Goal: Task Accomplishment & Management: Use online tool/utility

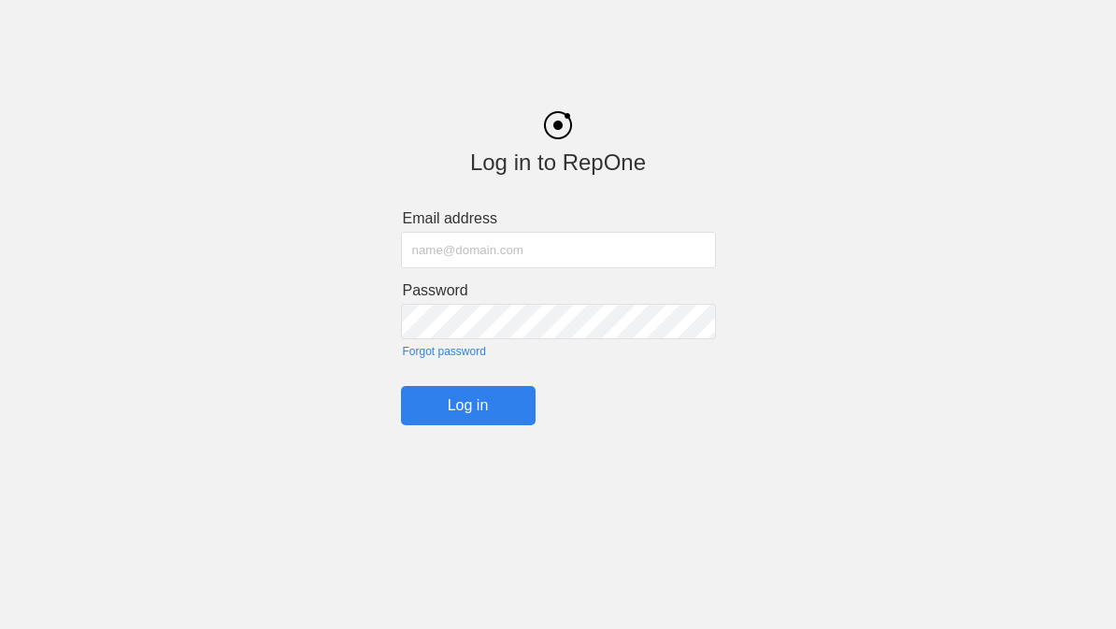
scroll to position [107, 0]
type input "[PERSON_NAME][EMAIL_ADDRESS][PERSON_NAME][PERSON_NAME][DOMAIN_NAME]"
click at [467, 411] on input "Log in" at bounding box center [468, 405] width 135 height 39
type input "[PERSON_NAME][EMAIL_ADDRESS][PERSON_NAME][PERSON_NAME][DOMAIN_NAME]"
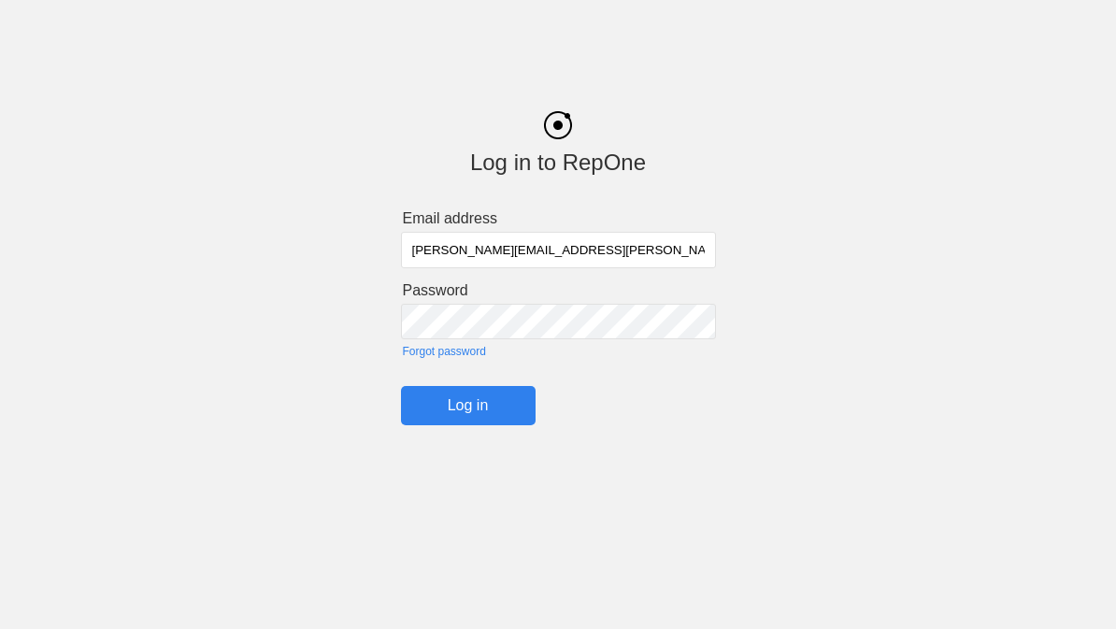
click at [474, 414] on input "Log in" at bounding box center [468, 405] width 135 height 39
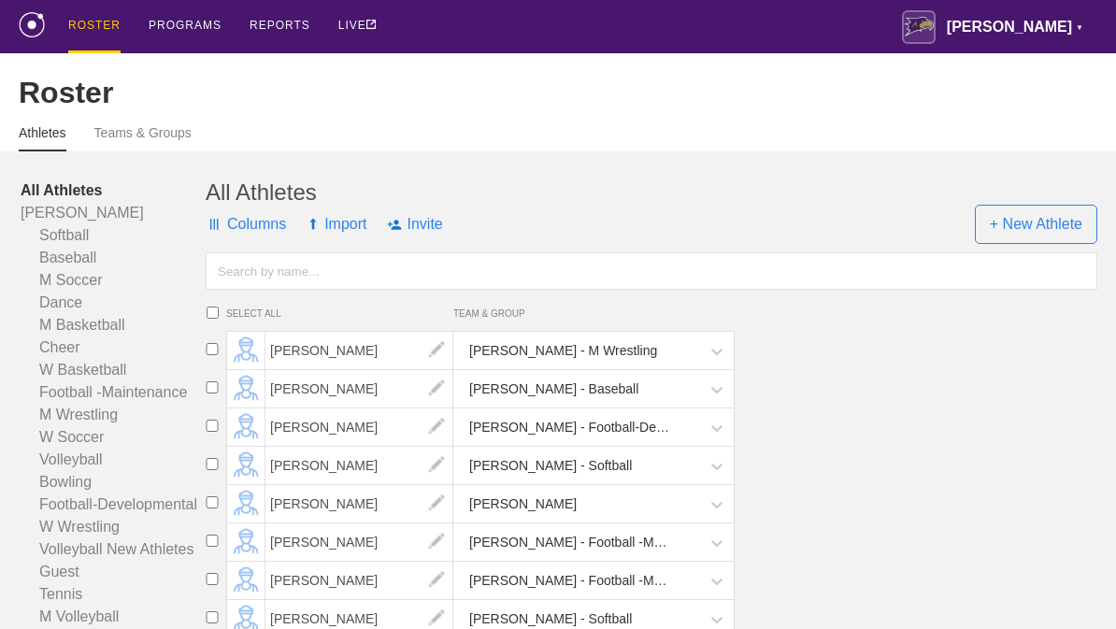
click at [169, 33] on div "PROGRAMS" at bounding box center [185, 25] width 73 height 50
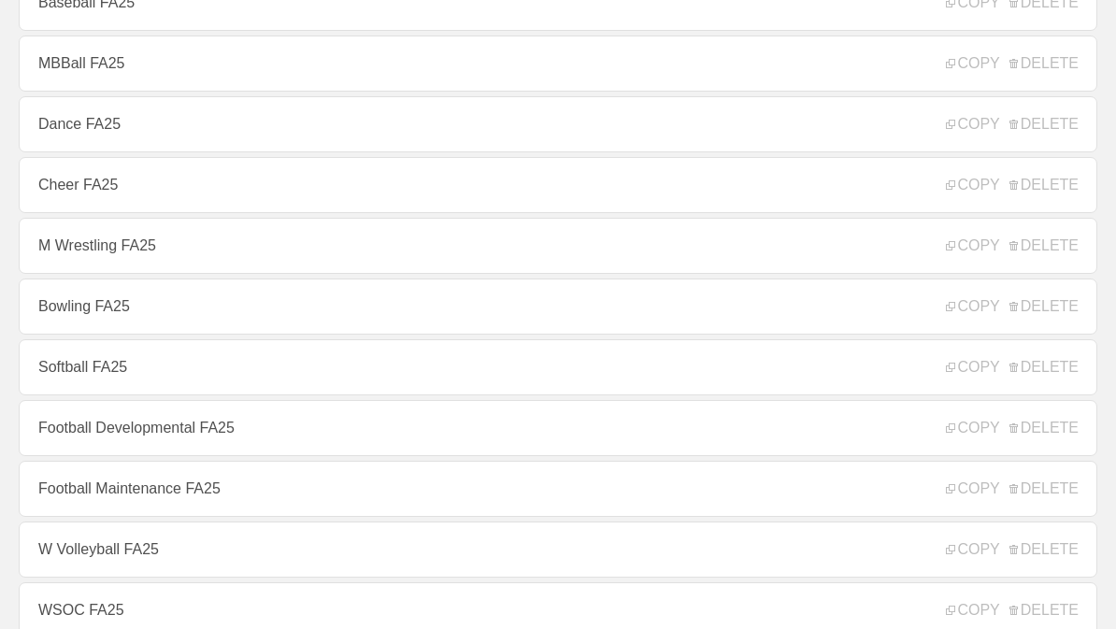
scroll to position [320, 0]
click at [407, 437] on link "Football Developmental FA25" at bounding box center [558, 427] width 1078 height 56
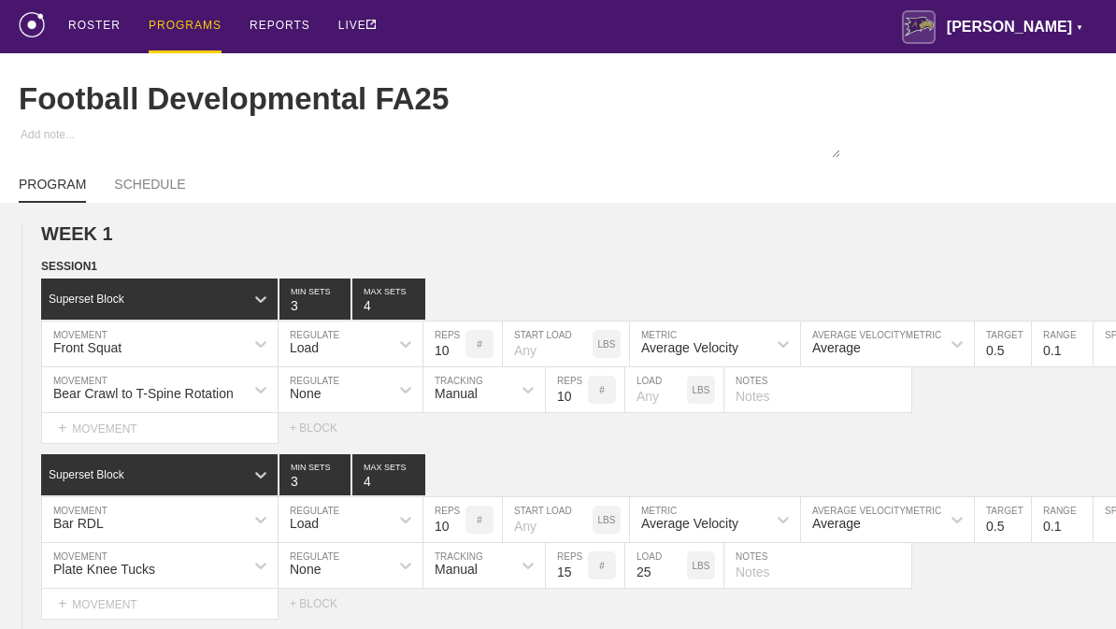
type textarea "x"
type input "Football Developmental FA25"
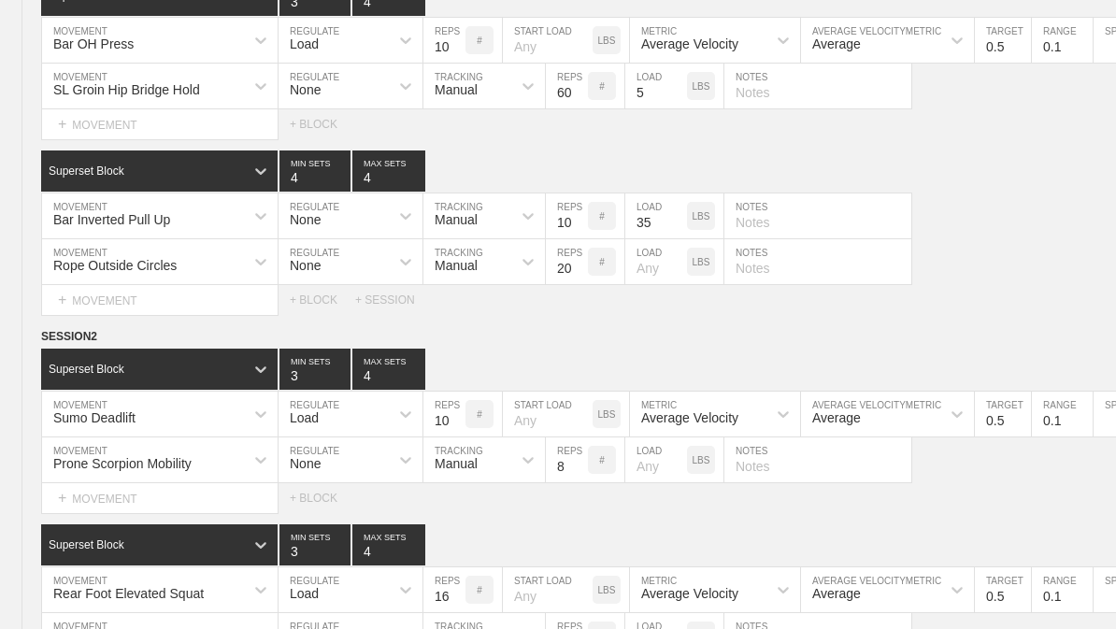
scroll to position [9060, 0]
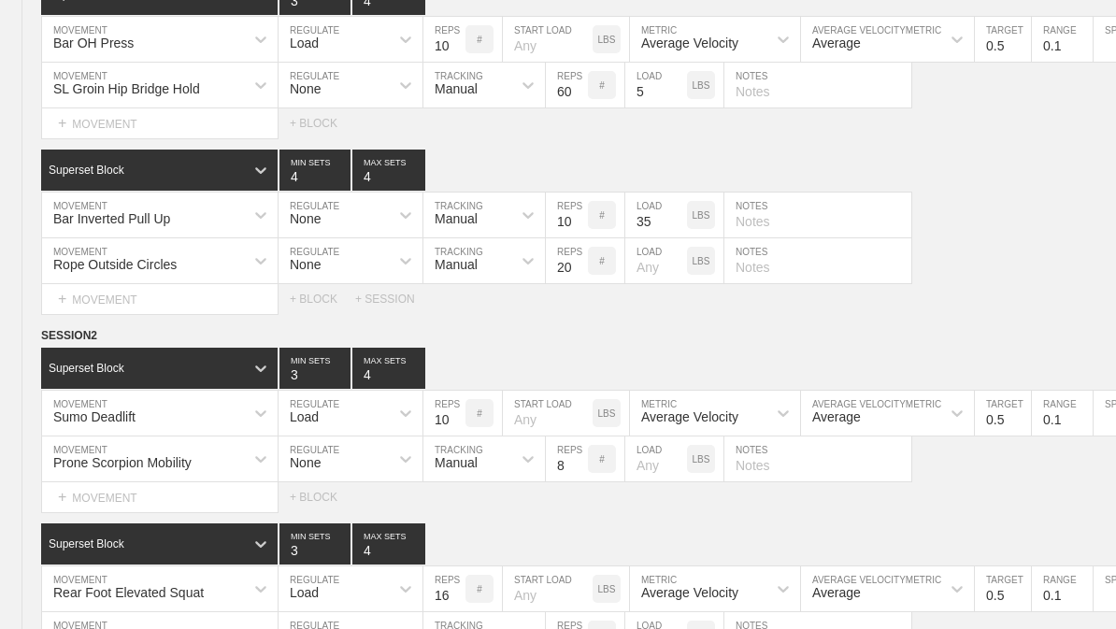
click at [0, 0] on circle at bounding box center [0, 0] width 0 height 0
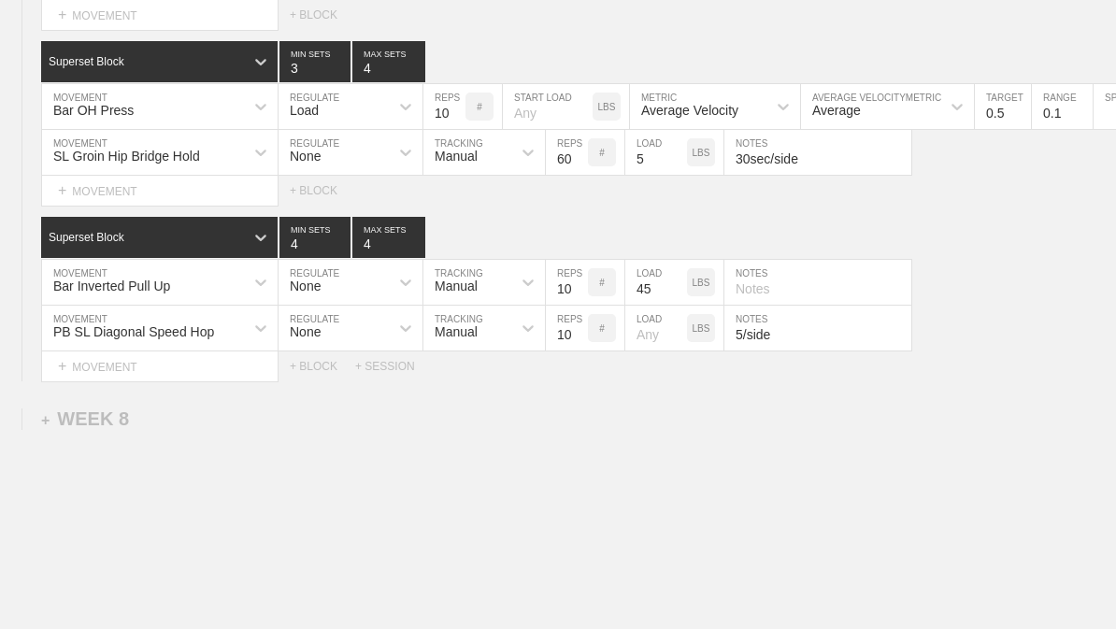
scroll to position [14431, 0]
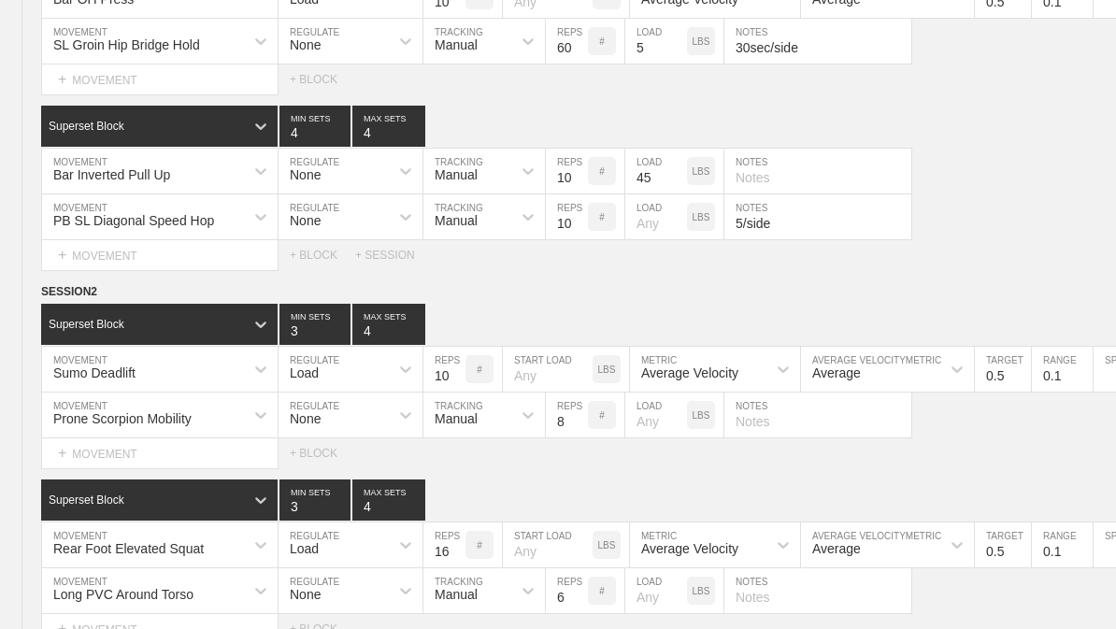
type textarea "x"
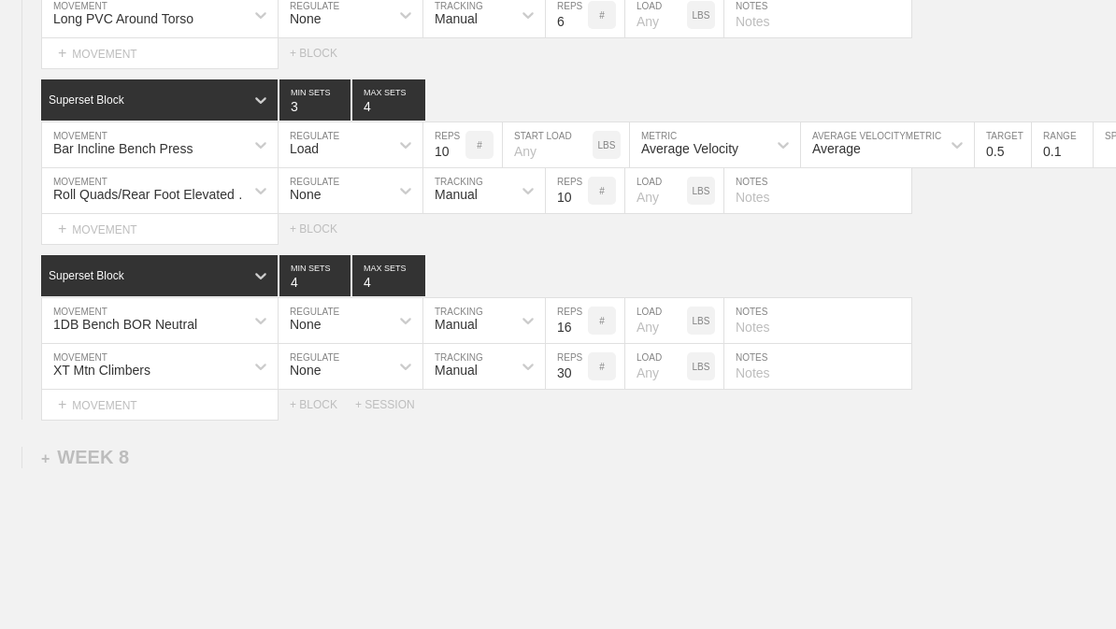
scroll to position [14385, 0]
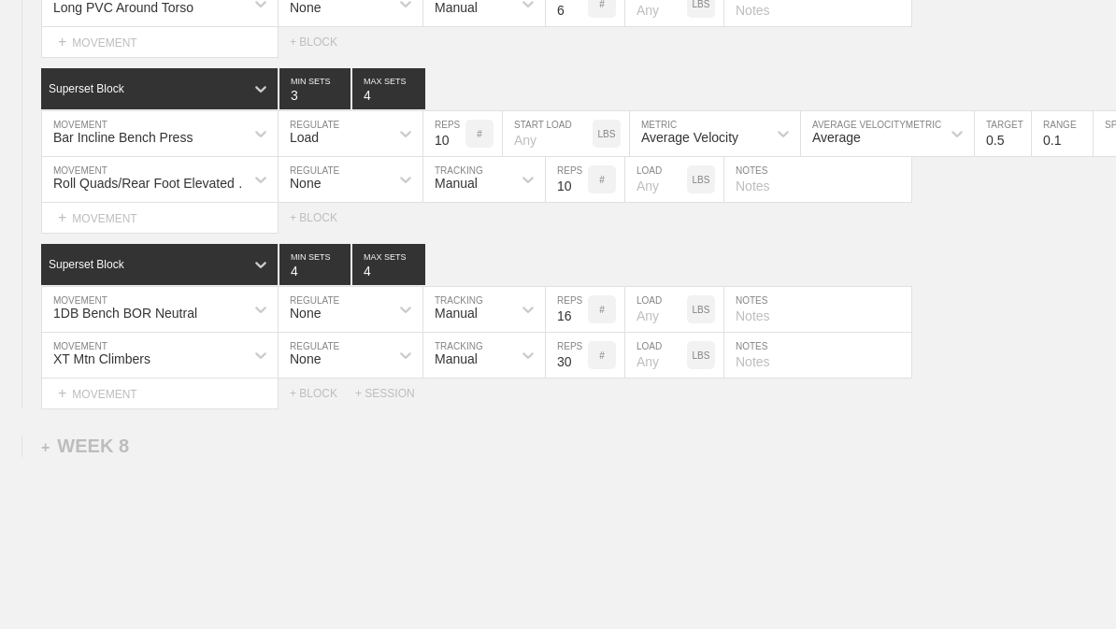
click at [562, 377] on input "30" at bounding box center [567, 355] width 42 height 45
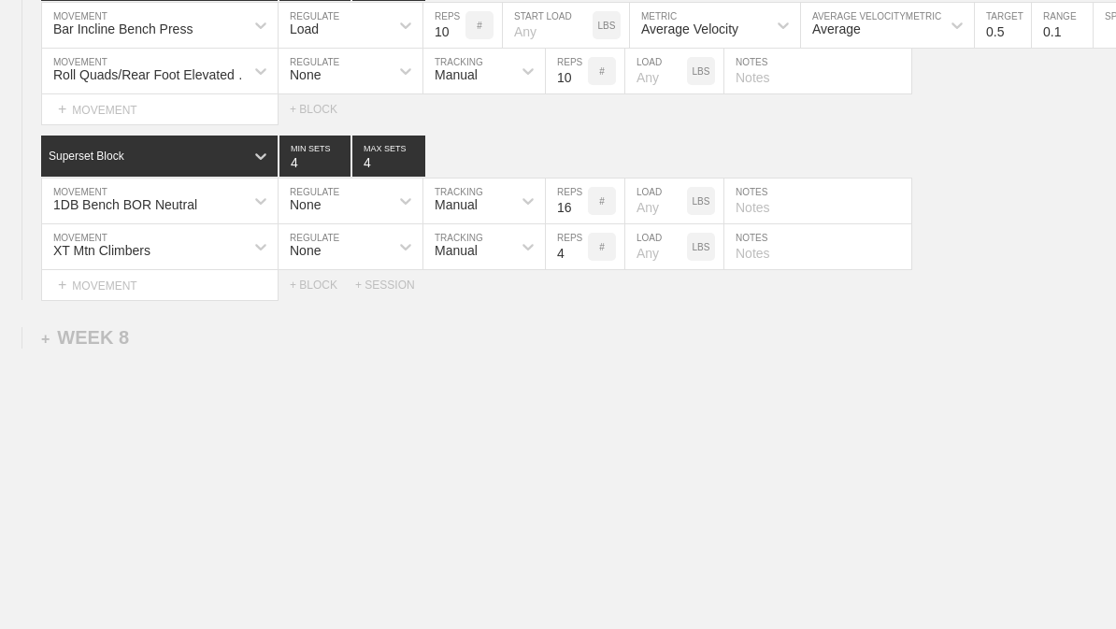
type input "40"
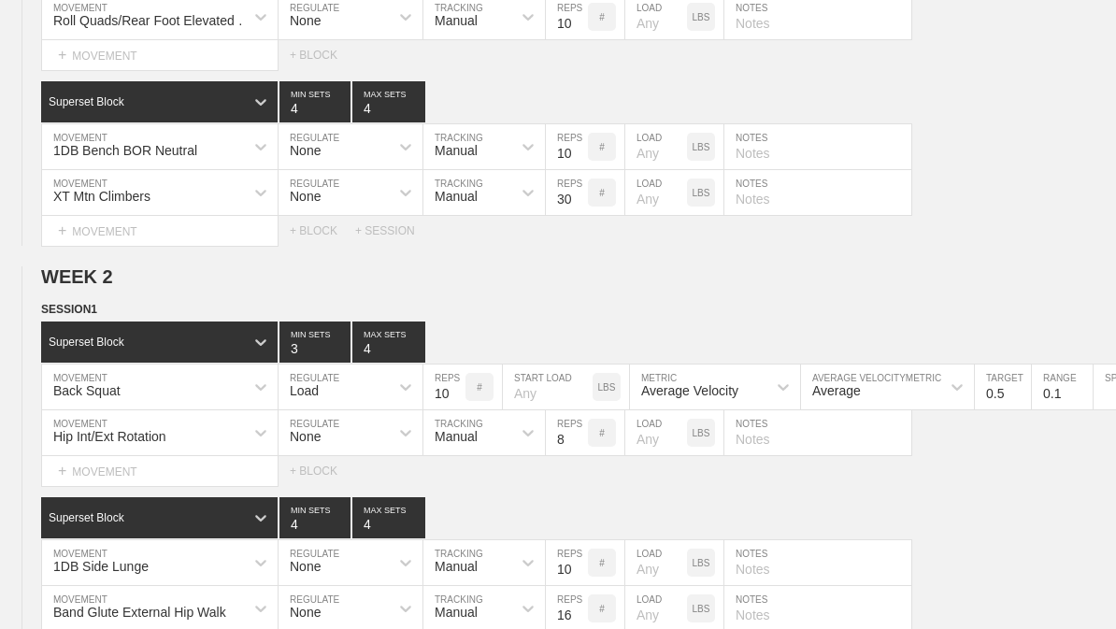
scroll to position [0, 0]
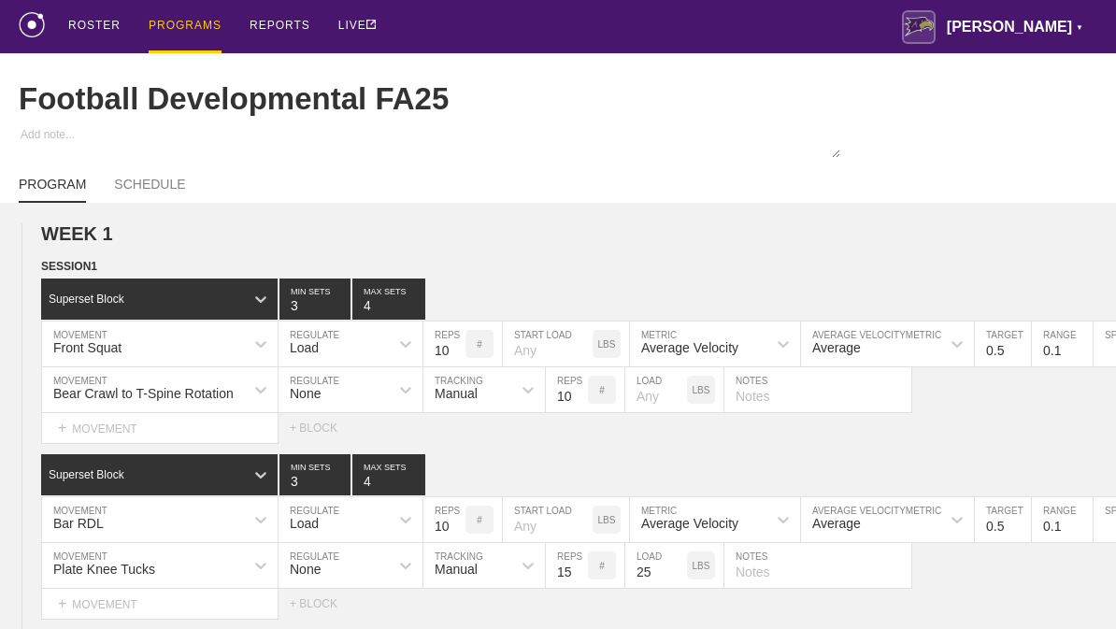
type textarea "x"
type input "40"
click at [176, 29] on div "PROGRAMS" at bounding box center [185, 26] width 73 height 53
click at [175, 24] on div "PROGRAMS" at bounding box center [185, 26] width 73 height 53
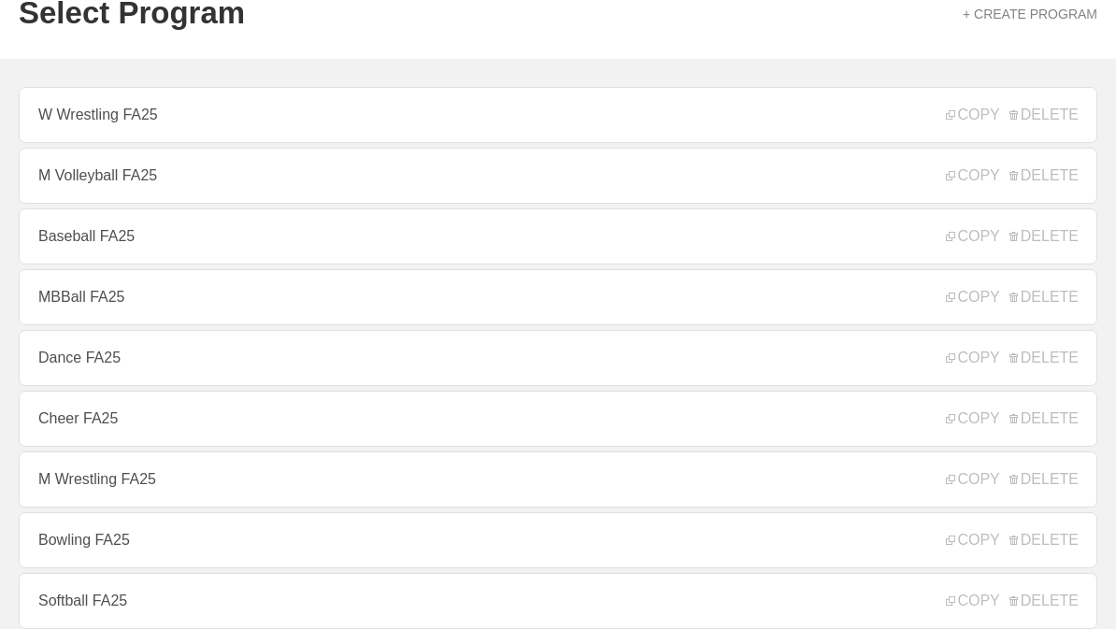
scroll to position [334, 0]
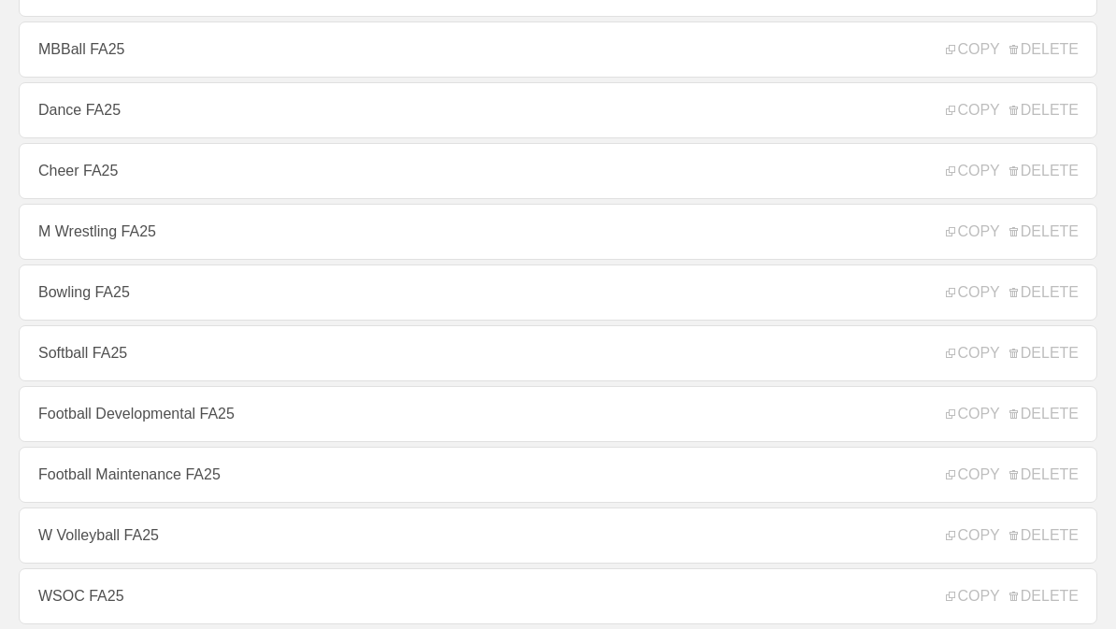
click at [83, 503] on link "Football Maintenance FA25" at bounding box center [558, 475] width 1078 height 56
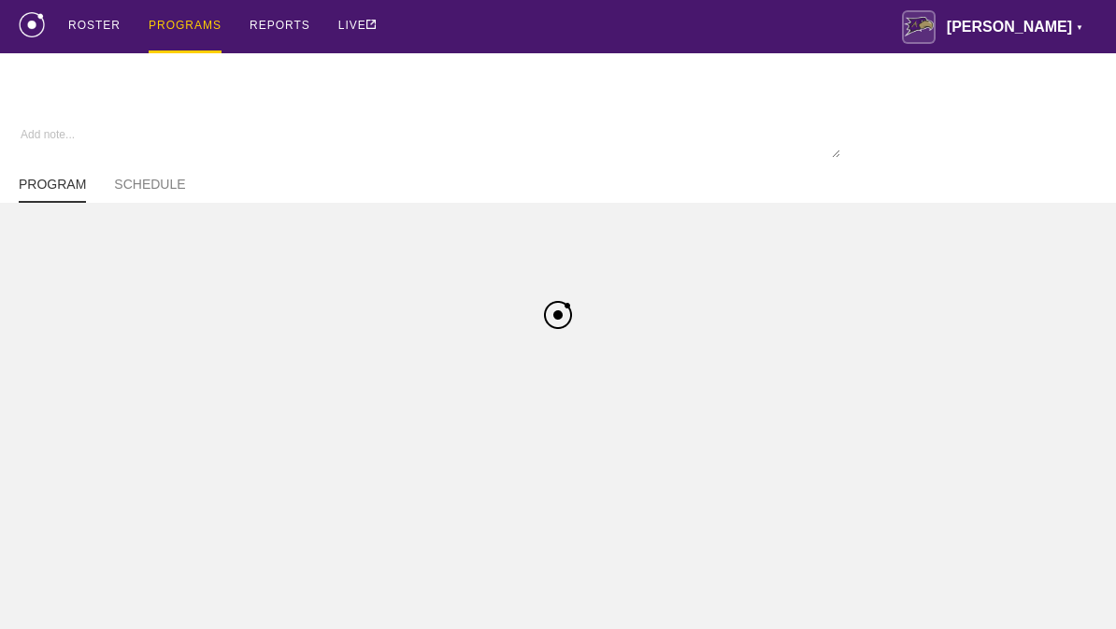
type textarea "x"
type input "Football Maintenance FA25"
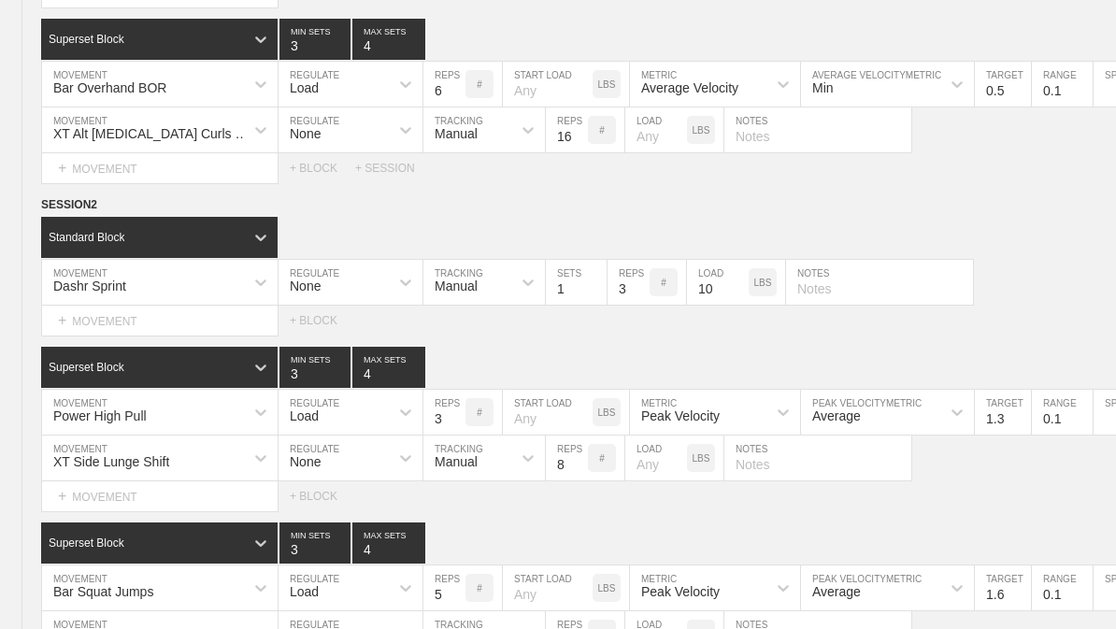
scroll to position [6636, 0]
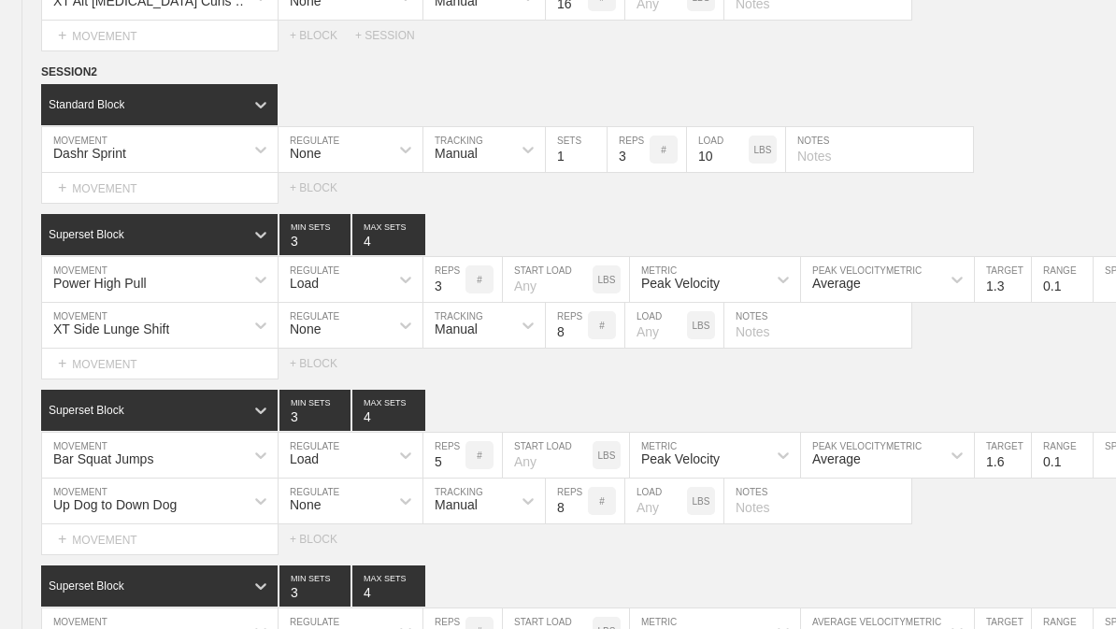
click at [0, 0] on circle at bounding box center [0, 0] width 0 height 0
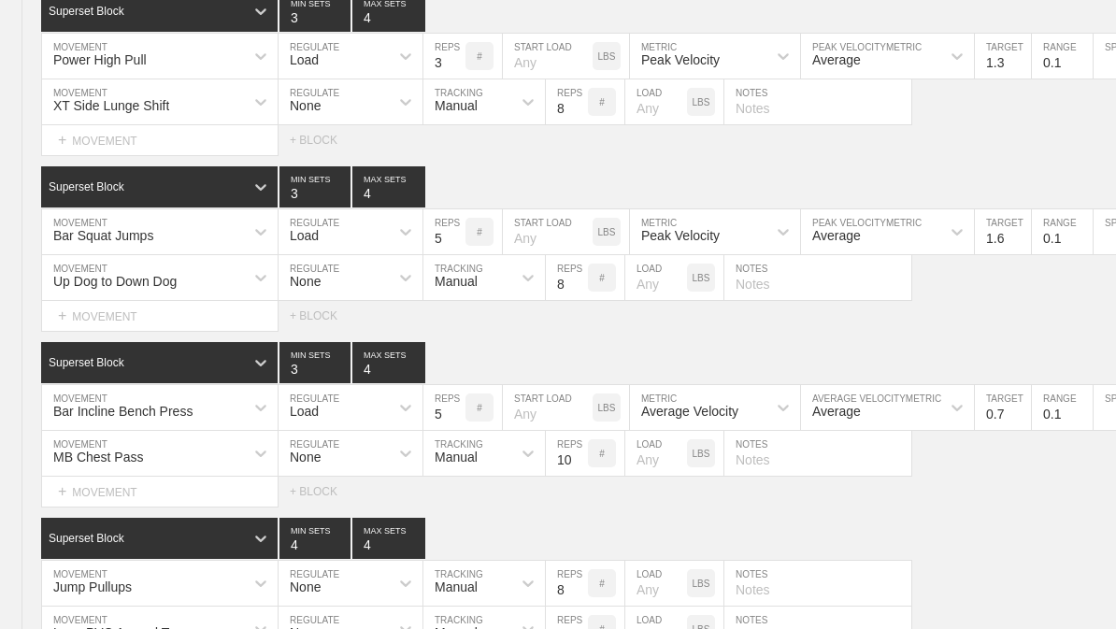
scroll to position [13237, 0]
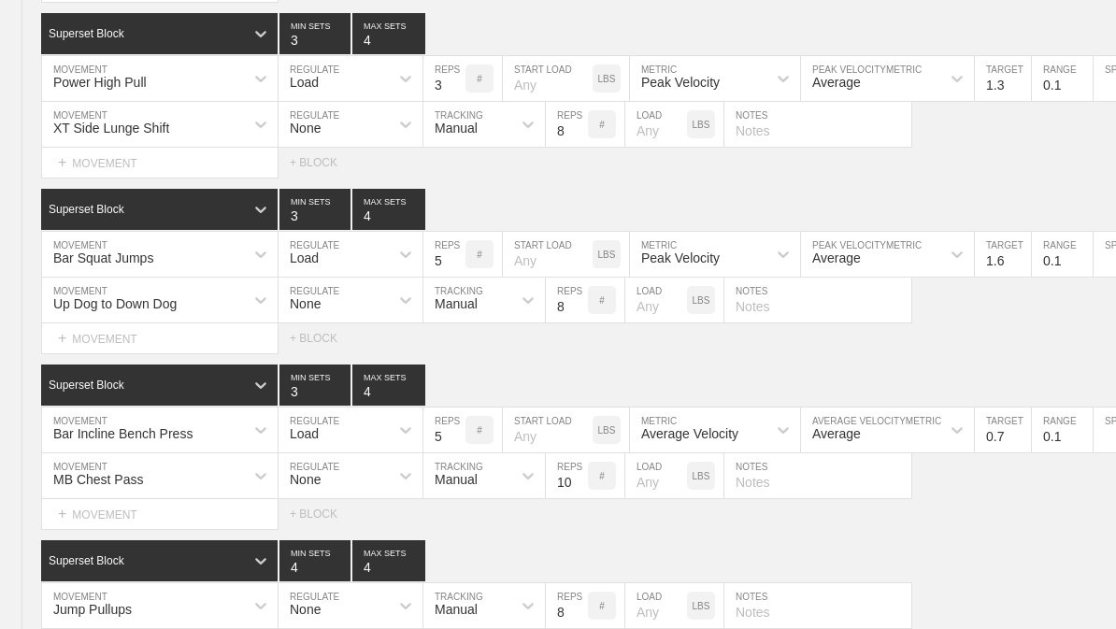
type textarea "x"
click at [443, 101] on input "3" at bounding box center [444, 78] width 42 height 45
type input "4"
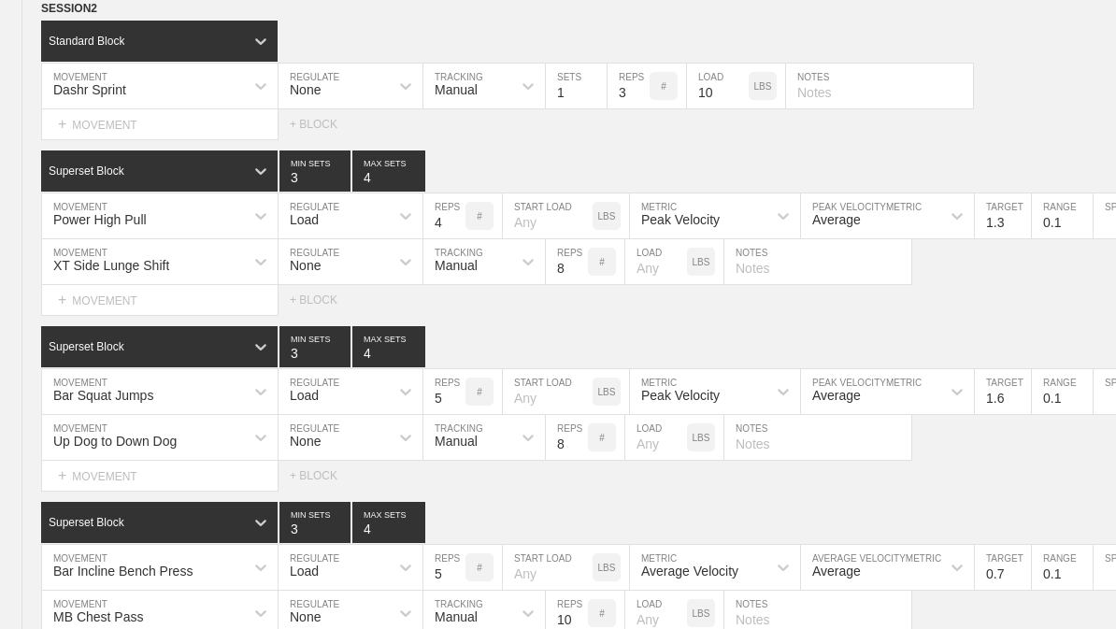
scroll to position [13094, 0]
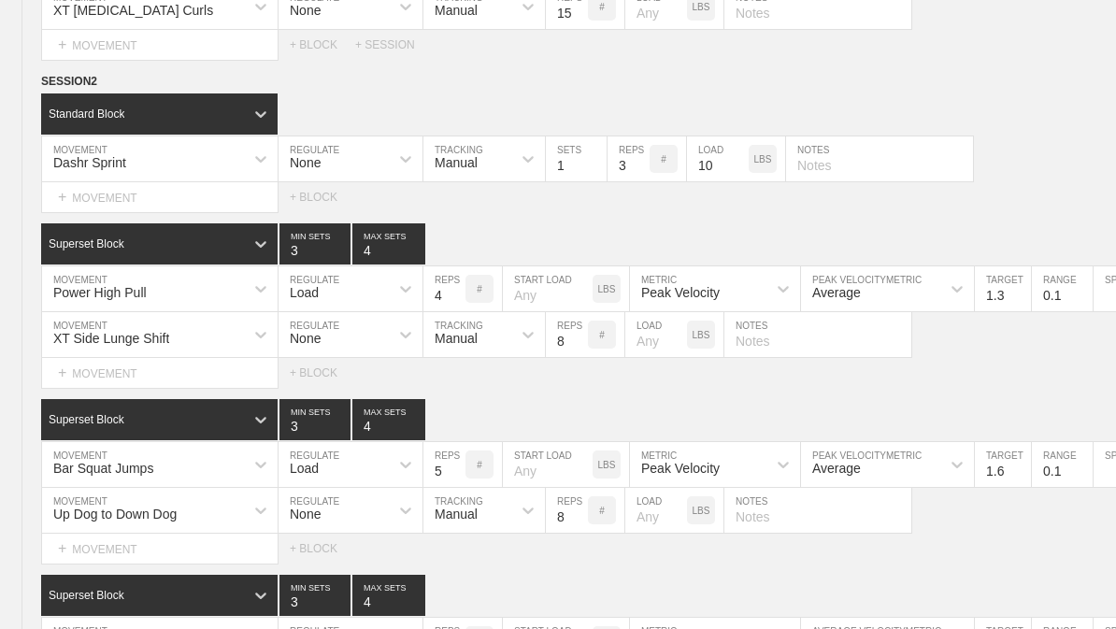
type textarea "x"
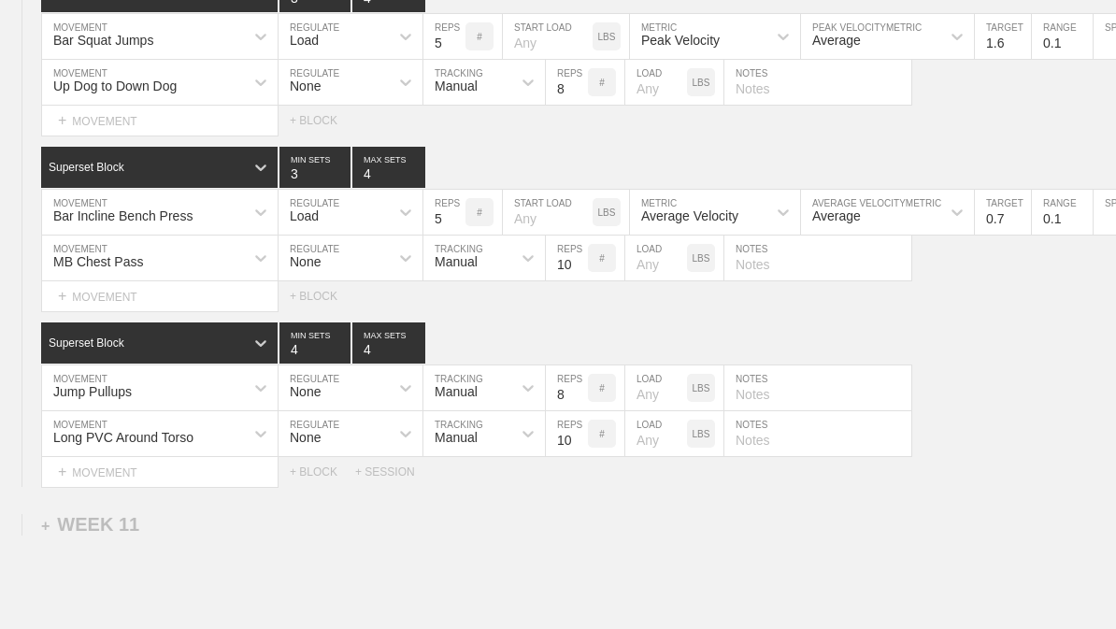
scroll to position [13456, 0]
